Goal: Check status

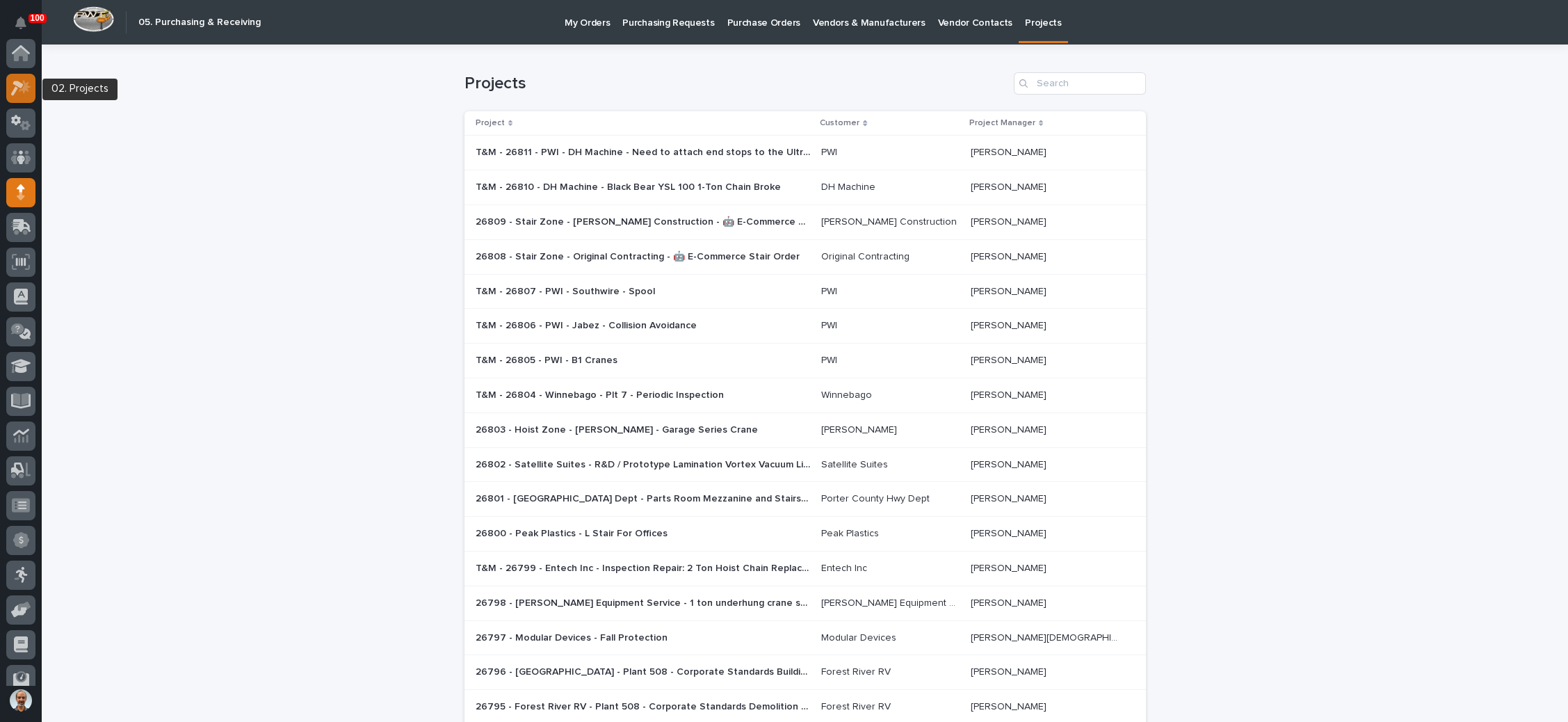
click at [14, 83] on icon at bounding box center [18, 88] width 13 height 15
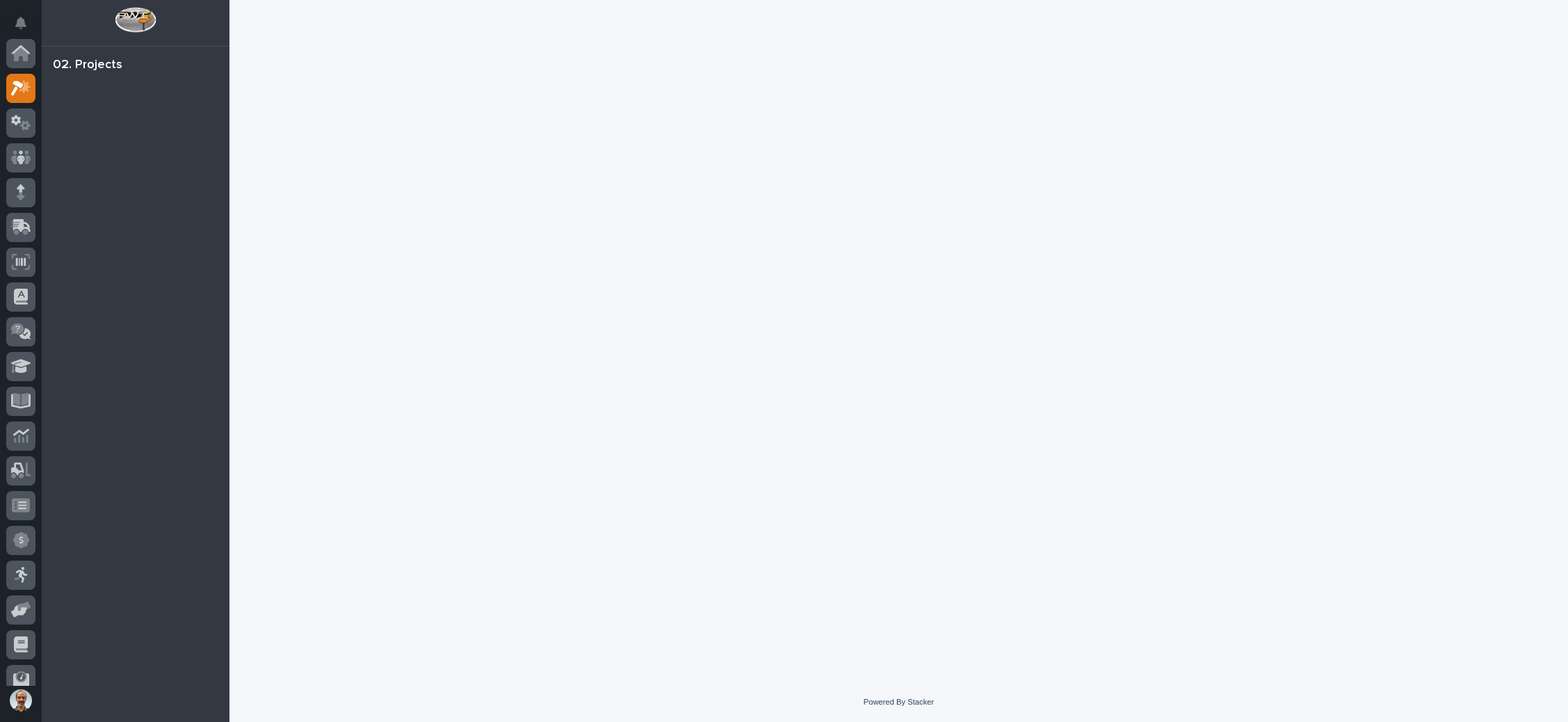
scroll to position [34, 0]
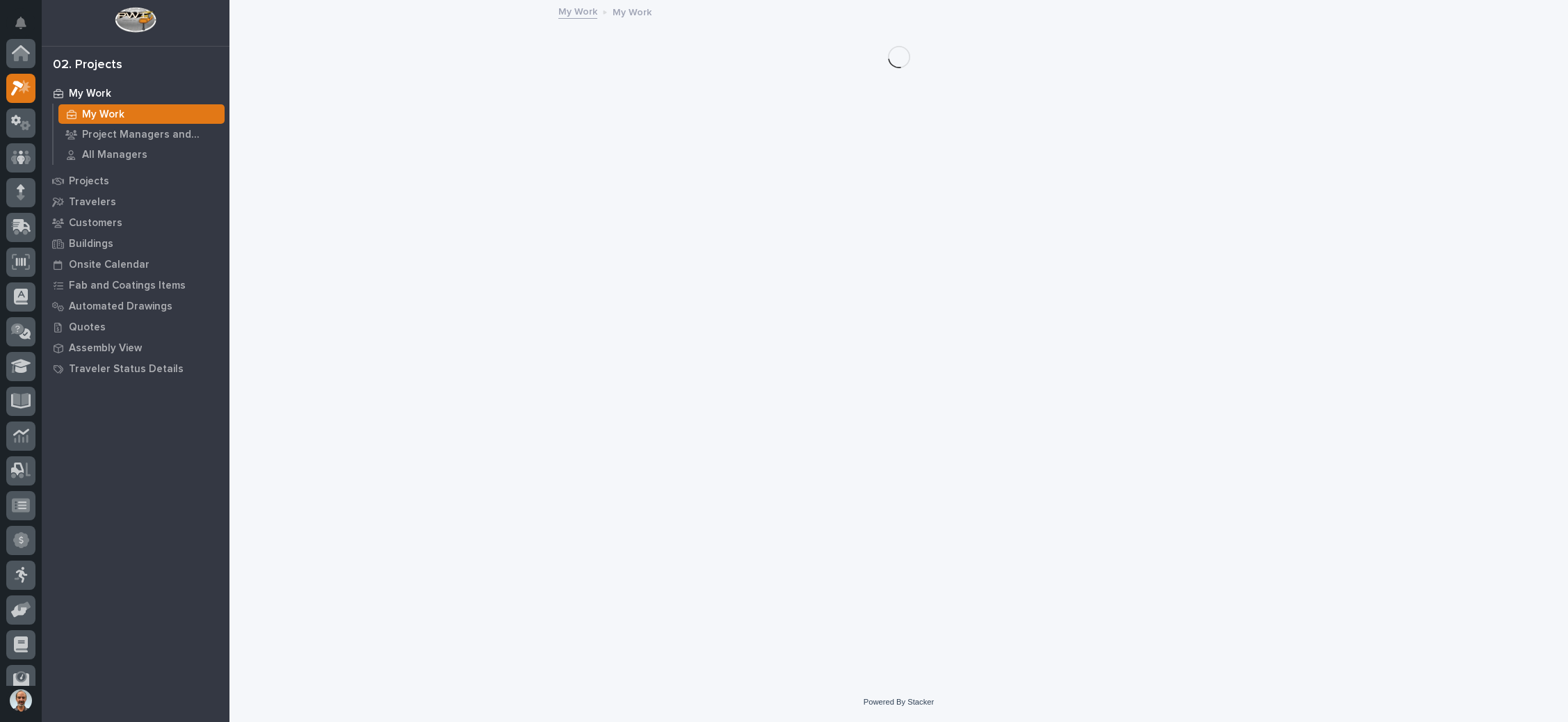
scroll to position [34, 0]
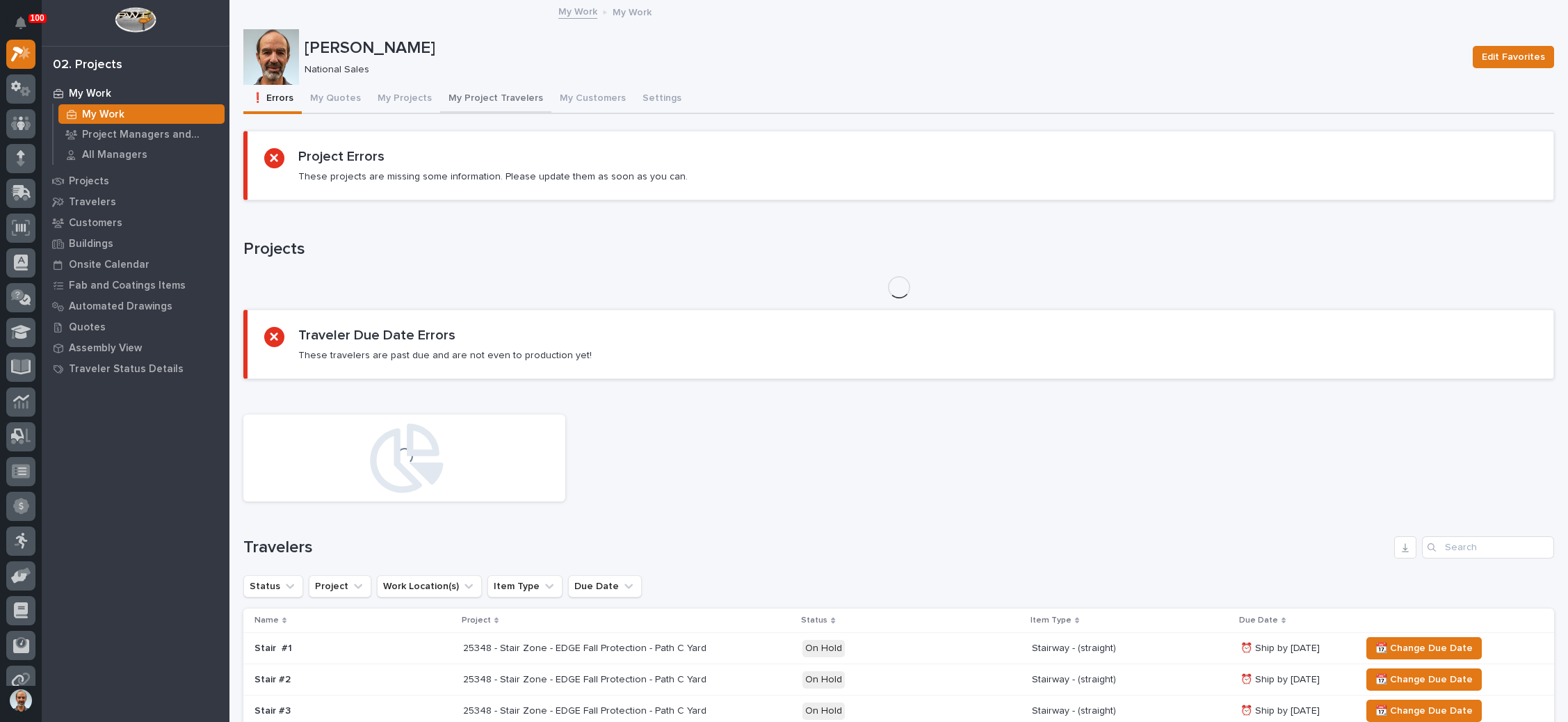
click at [489, 94] on button "My Project Travelers" at bounding box center [496, 99] width 111 height 29
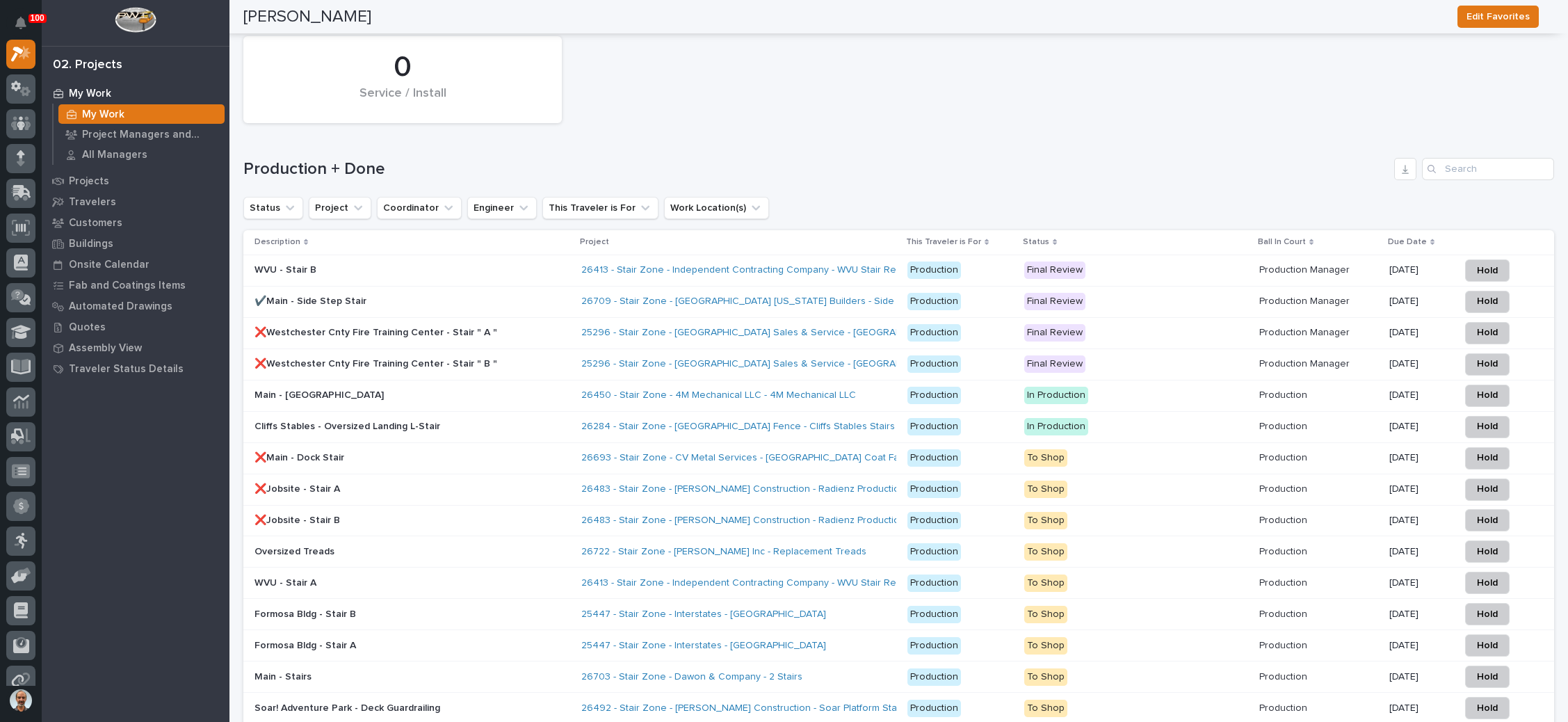
scroll to position [2178, 0]
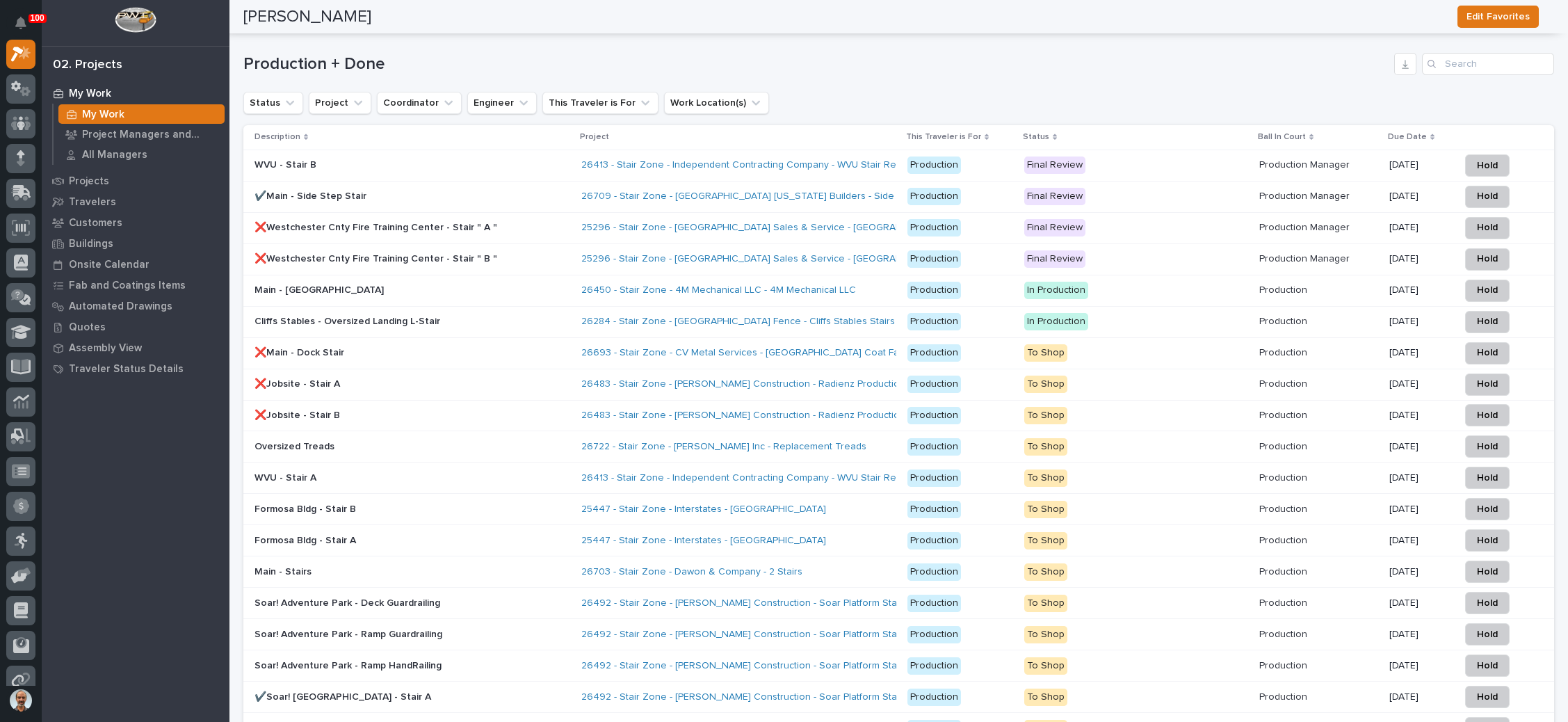
click at [486, 597] on p "Soar! Adventure Park - Deck Guardrailing" at bounding box center [376, 603] width 243 height 12
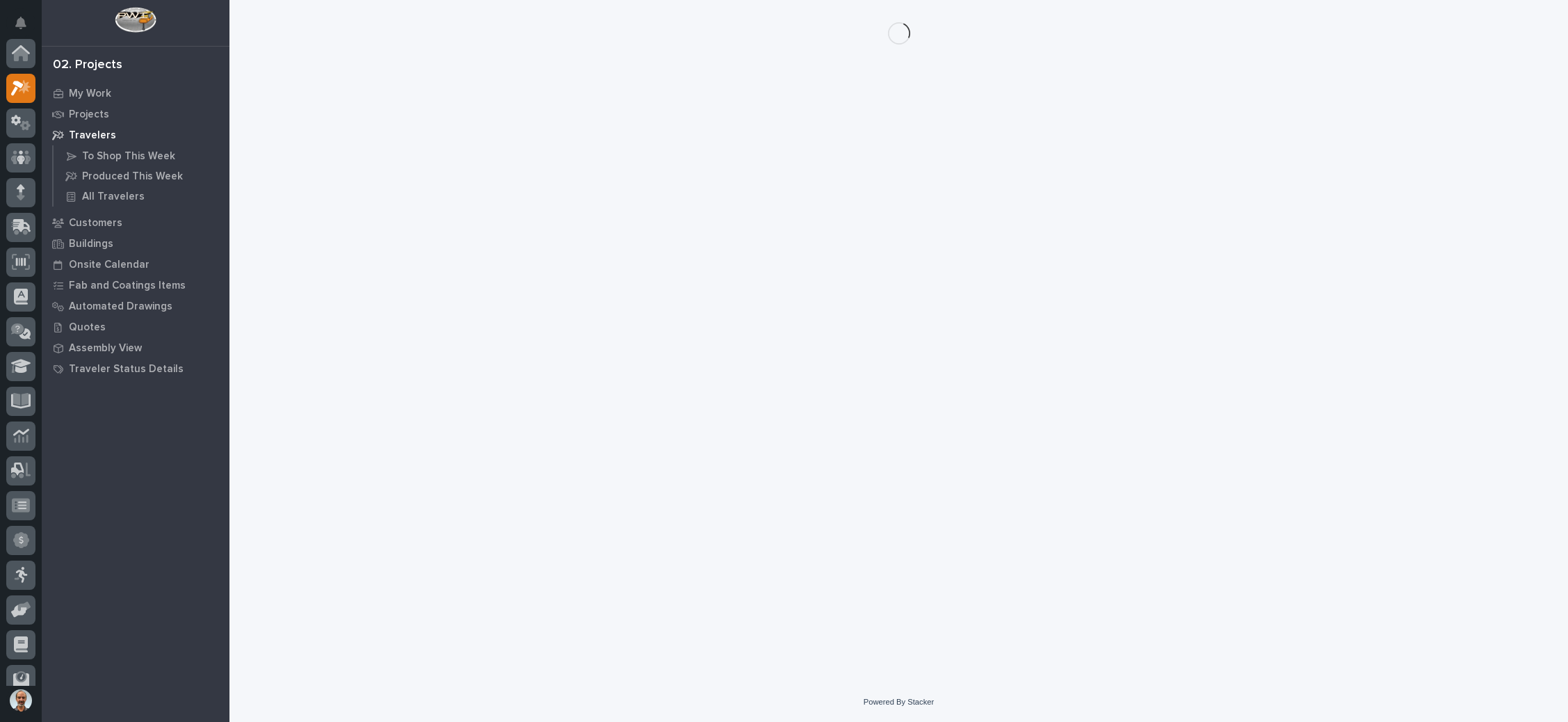
scroll to position [34, 0]
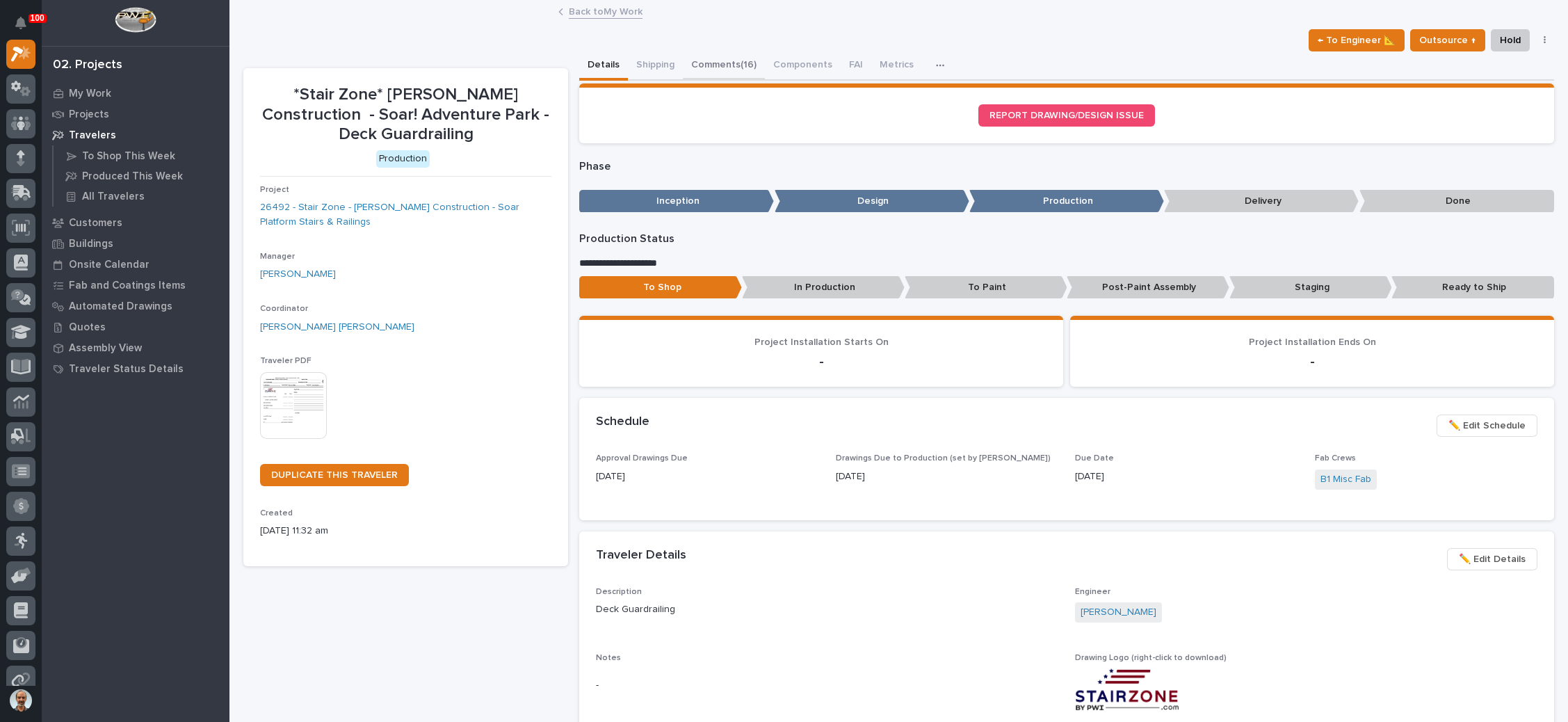
click at [738, 62] on button "Comments (16)" at bounding box center [723, 66] width 82 height 29
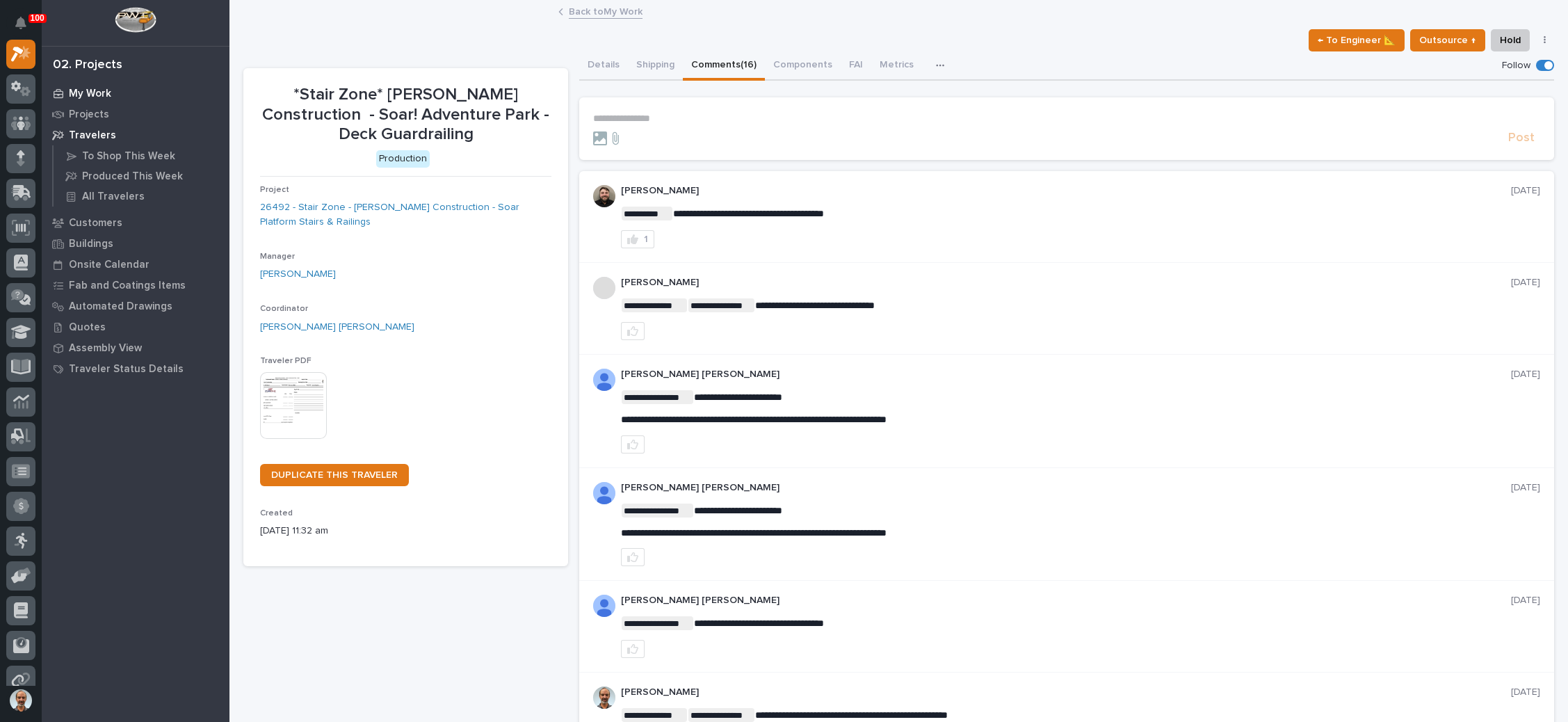
click at [86, 89] on p "My Work" at bounding box center [89, 94] width 42 height 13
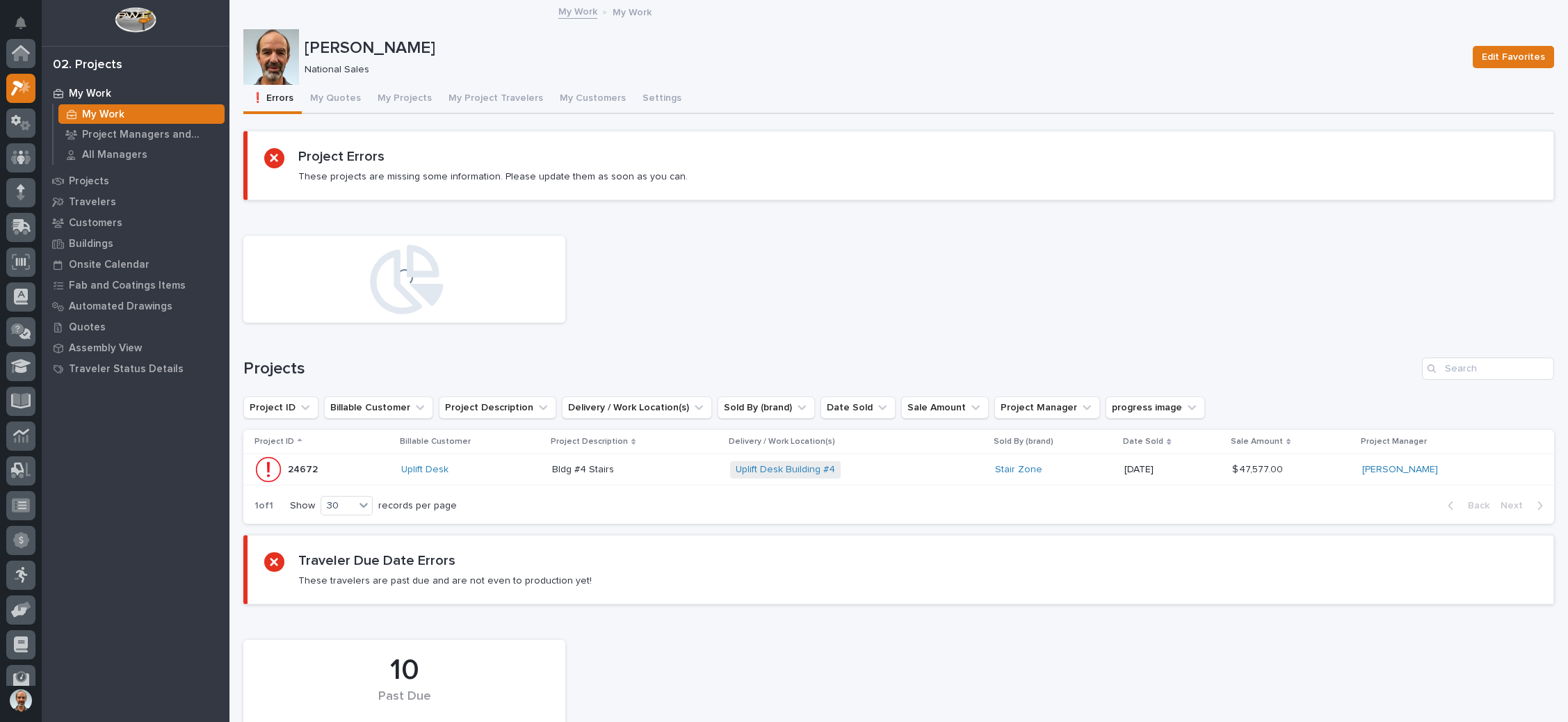
scroll to position [34, 0]
